Goal: Task Accomplishment & Management: Use online tool/utility

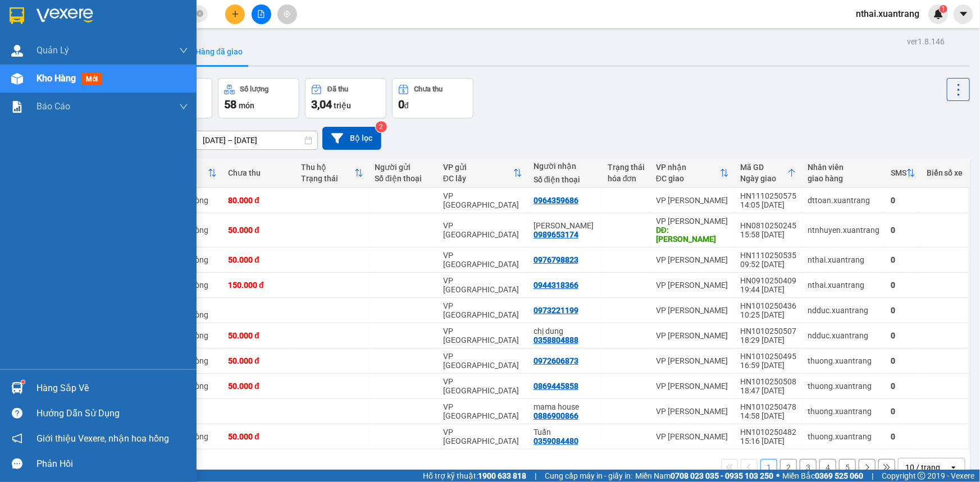
click at [46, 22] on img at bounding box center [64, 15] width 57 height 17
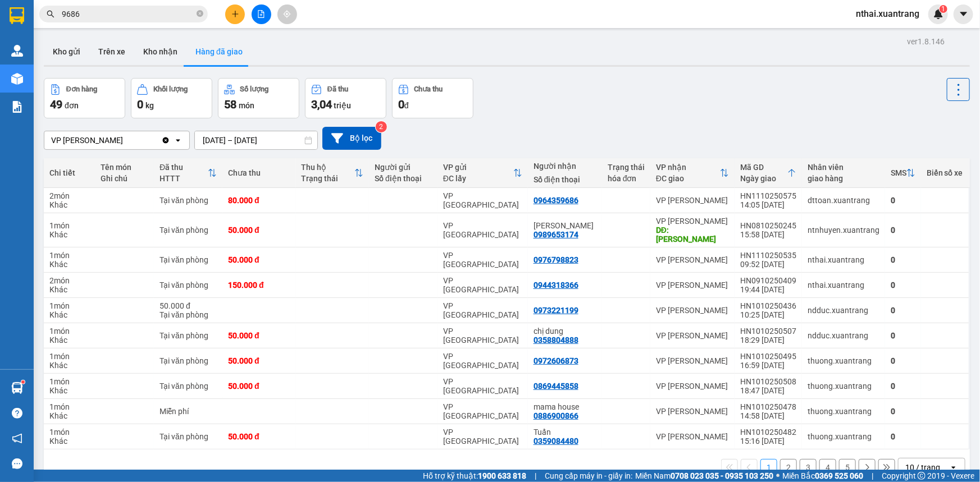
click at [259, 19] on button at bounding box center [262, 14] width 20 height 20
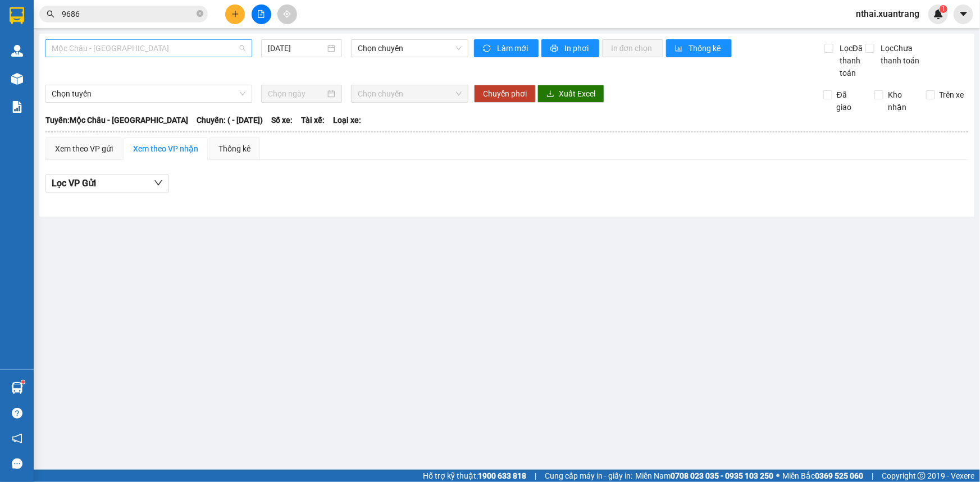
click at [126, 47] on span "Mộc Châu - [GEOGRAPHIC_DATA]" at bounding box center [149, 48] width 194 height 17
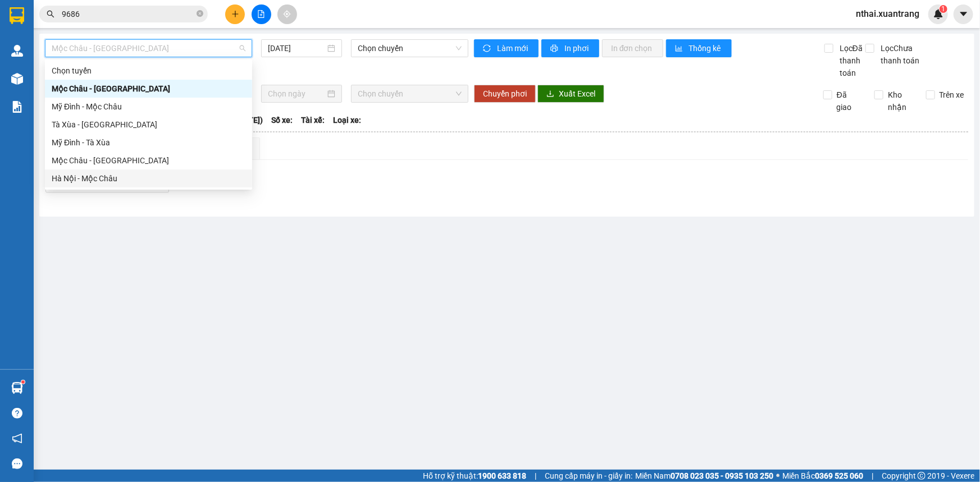
click at [119, 177] on div "Hà Nội - Mộc Châu" at bounding box center [149, 178] width 194 height 12
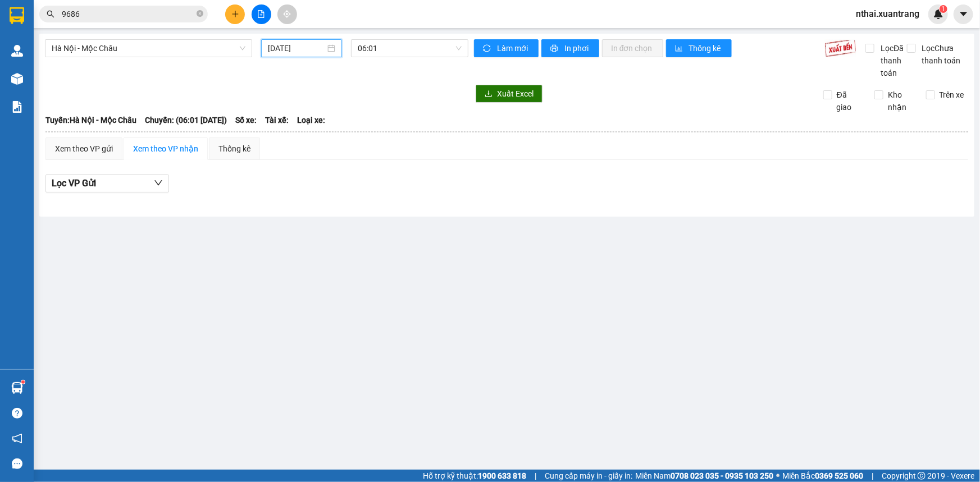
click at [303, 45] on input "[DATE]" at bounding box center [296, 48] width 57 height 12
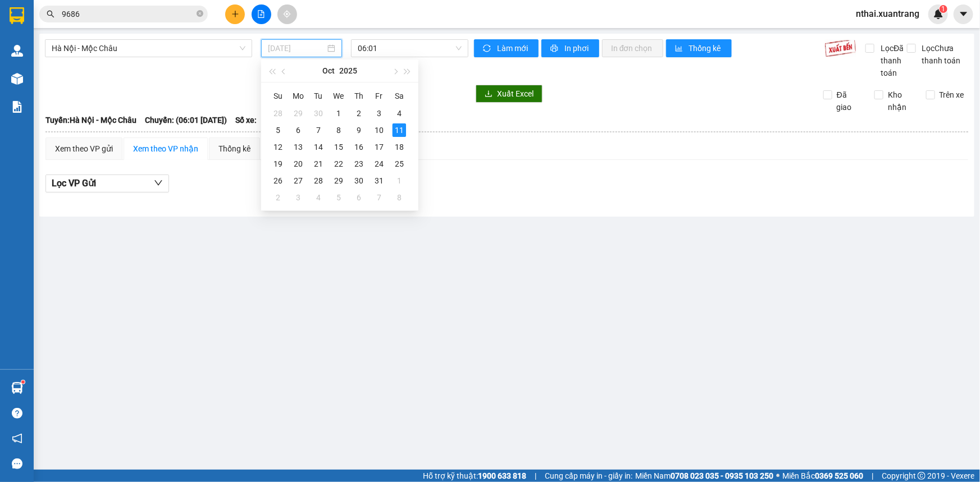
type input "[DATE]"
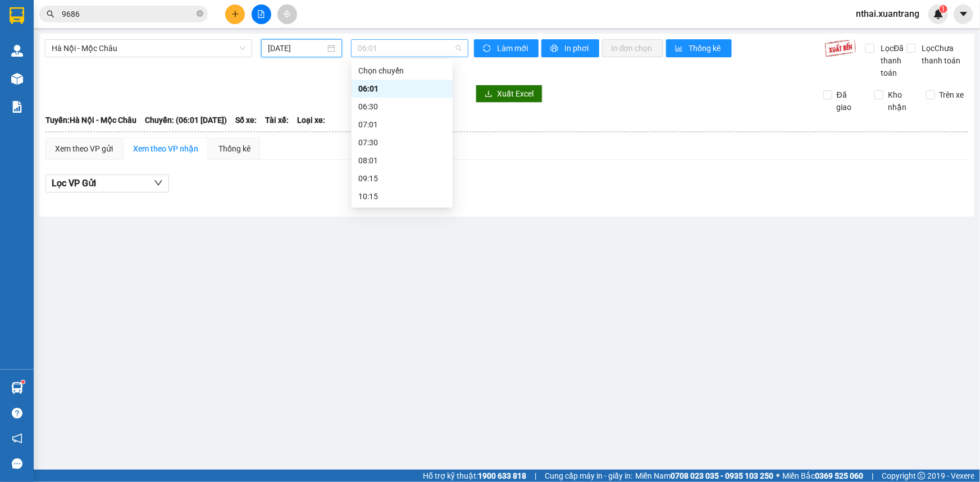
click at [422, 49] on span "06:01" at bounding box center [410, 48] width 104 height 17
drag, startPoint x: 410, startPoint y: 202, endPoint x: 412, endPoint y: 196, distance: 5.9
click at [410, 202] on div "19:15" at bounding box center [402, 197] width 88 height 12
